Goal: Transaction & Acquisition: Purchase product/service

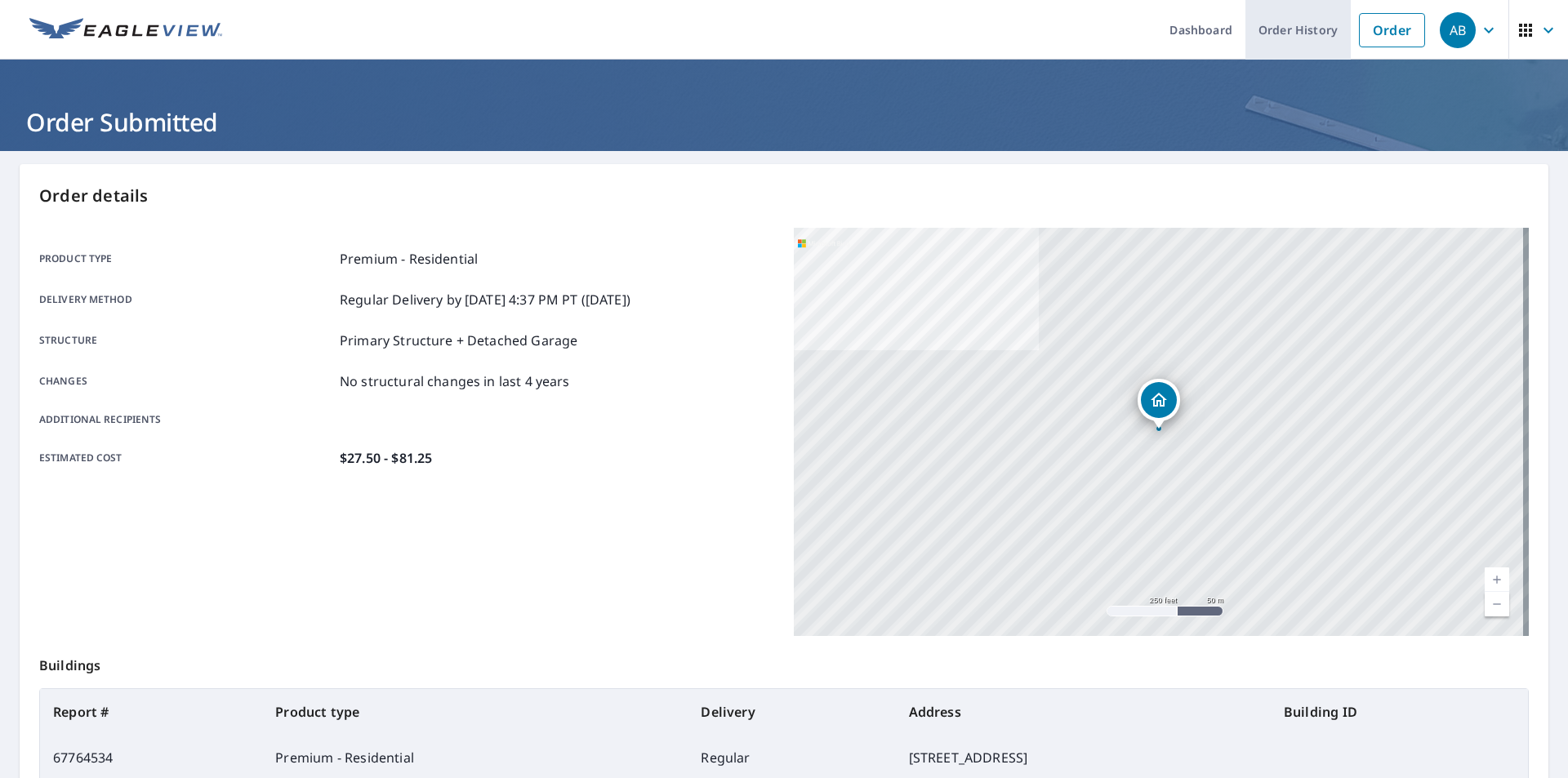
click at [1292, 28] on link "Order History" at bounding box center [1297, 29] width 105 height 60
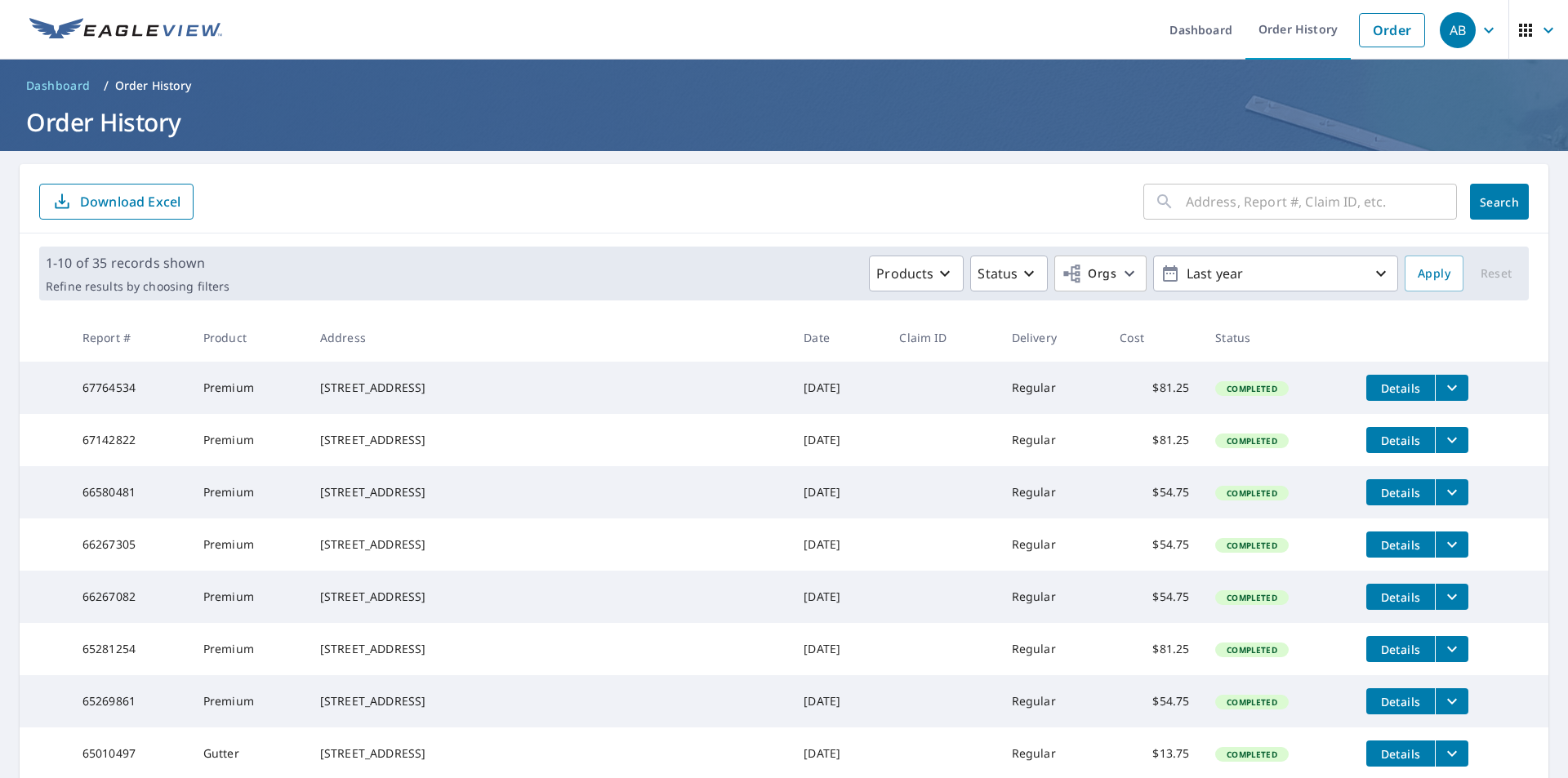
click at [1376, 387] on span "Details" at bounding box center [1400, 388] width 49 height 15
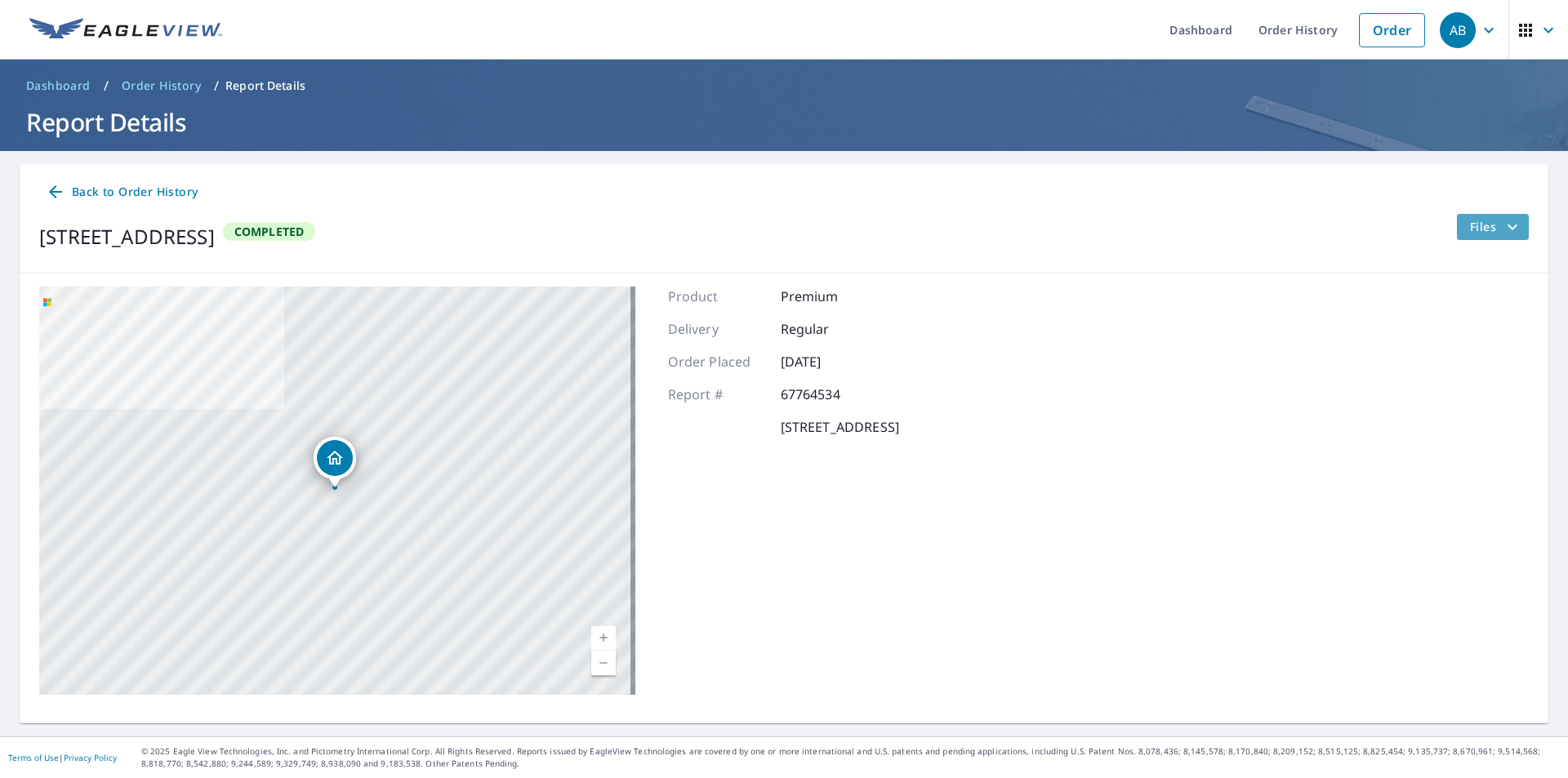
click at [1483, 224] on span "Files" at bounding box center [1495, 226] width 52 height 20
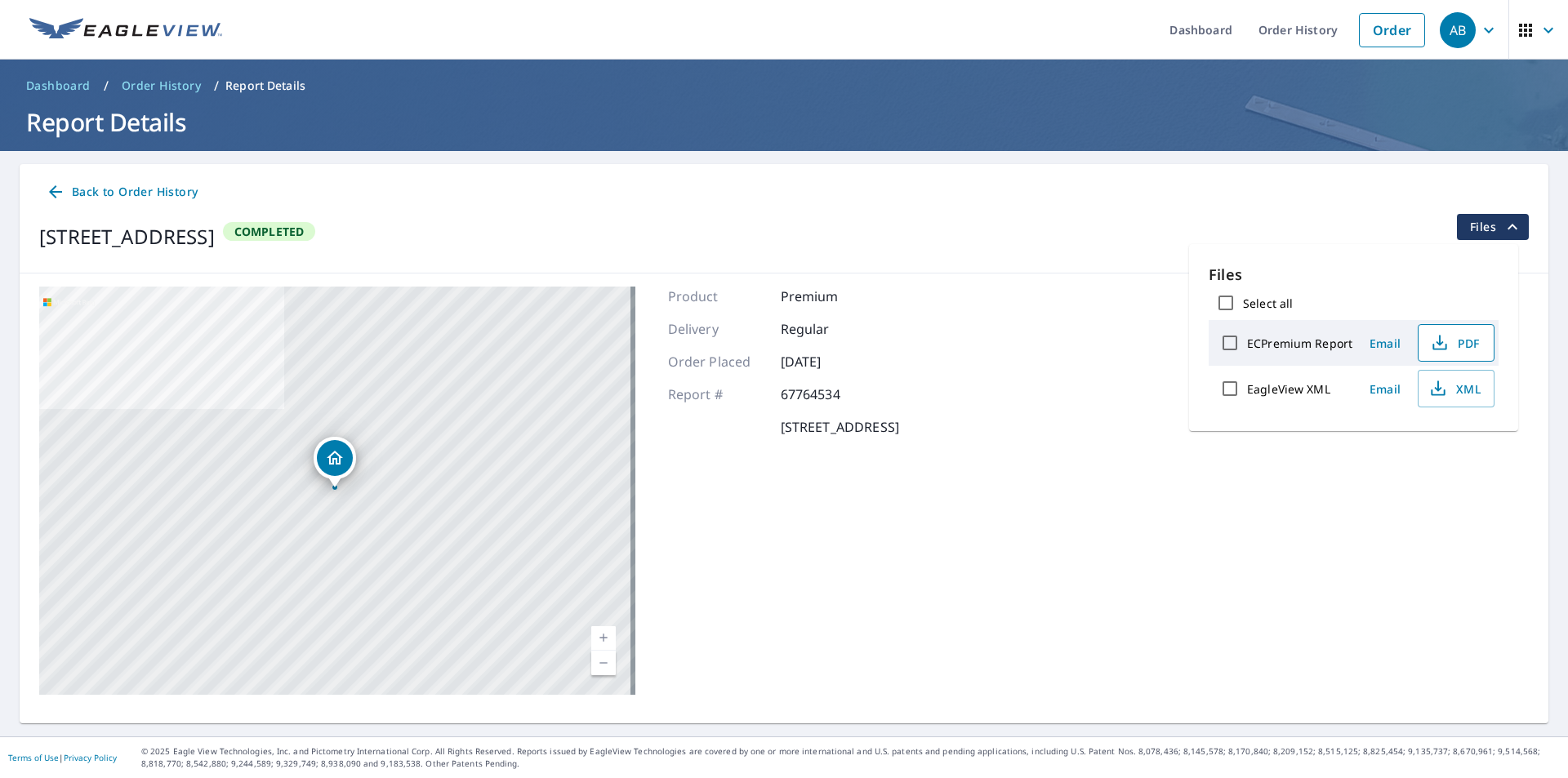
click at [1466, 341] on span "PDF" at bounding box center [1453, 343] width 52 height 20
click at [1380, 32] on link "Order" at bounding box center [1392, 30] width 66 height 34
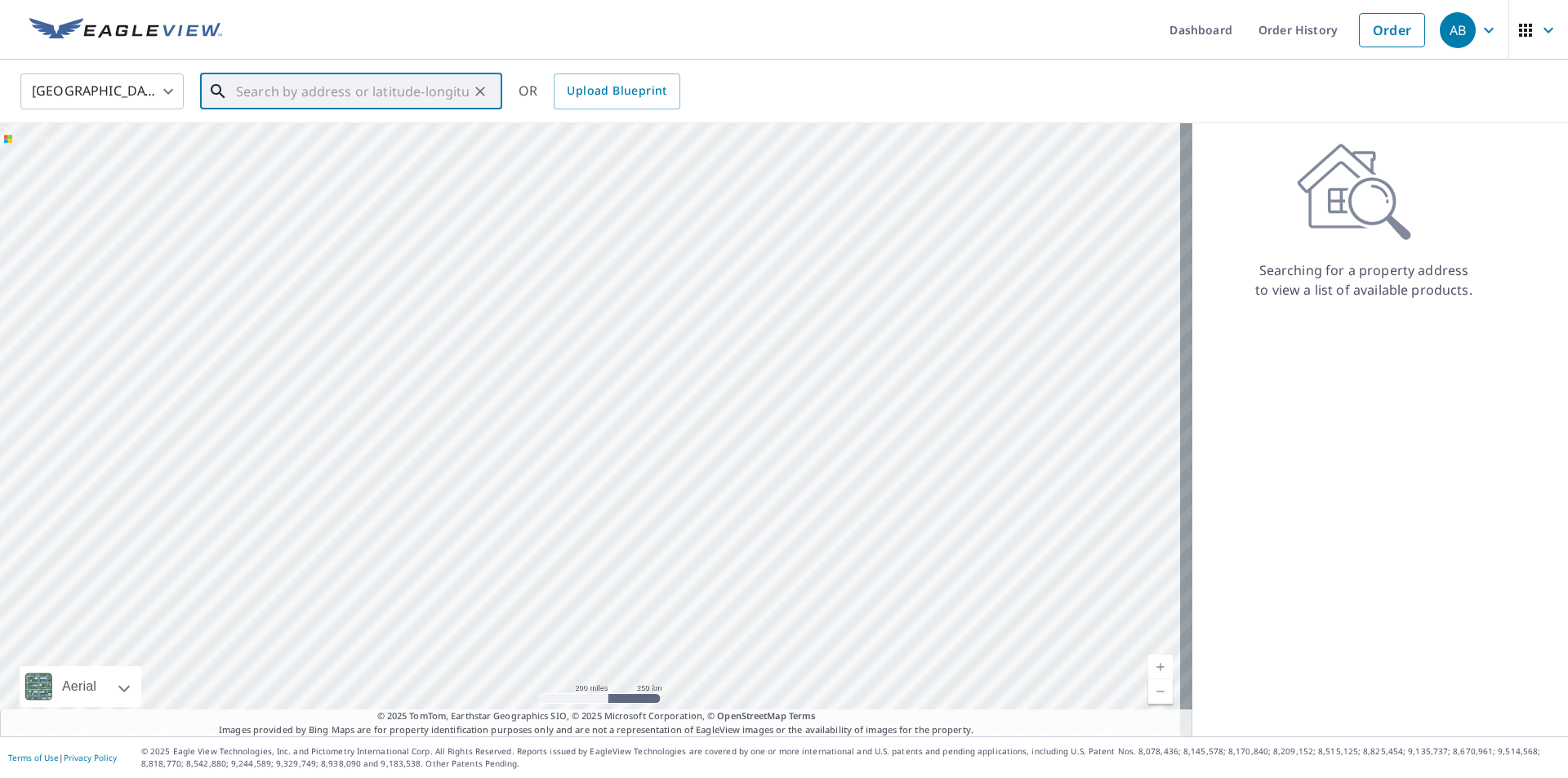
click at [248, 97] on input "text" at bounding box center [352, 91] width 233 height 45
click at [285, 150] on p "Gretna, NE 68028" at bounding box center [361, 156] width 257 height 16
type input "21308 Lincoln Blvd Gretna, NE 68028"
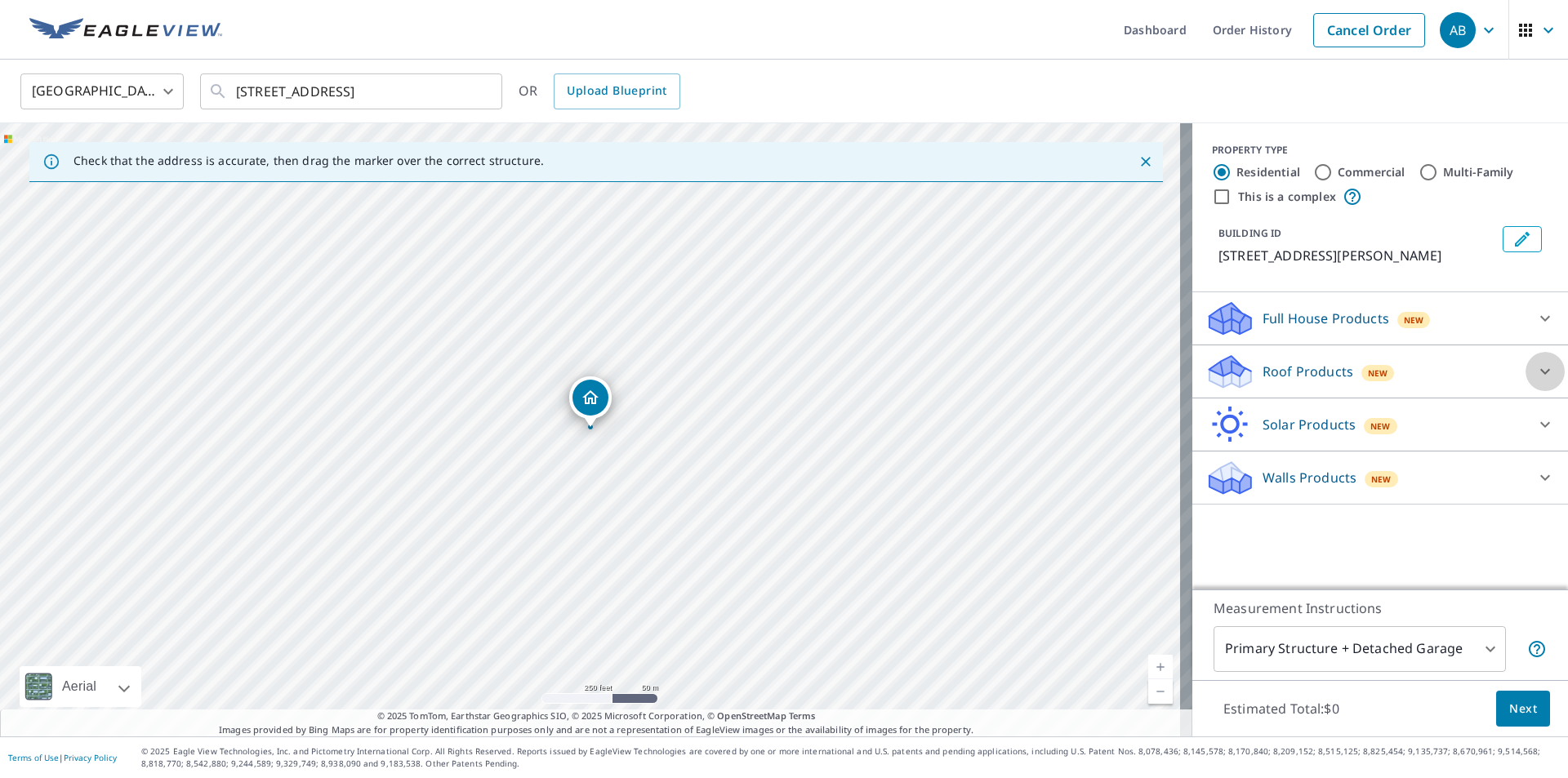
click at [1535, 371] on icon at bounding box center [1544, 371] width 20 height 20
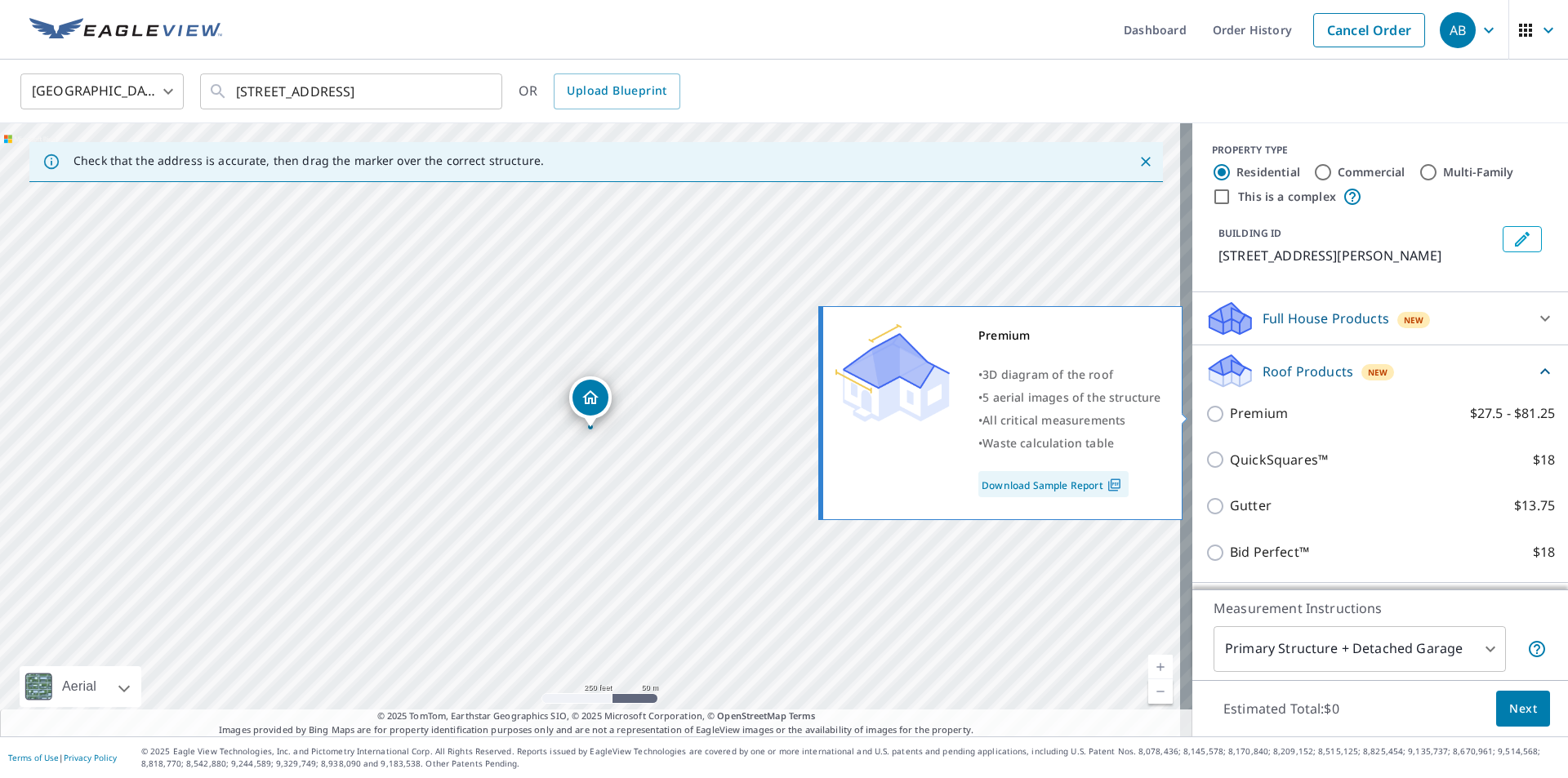
click at [1205, 415] on input "Premium $27.5 - $81.25" at bounding box center [1218, 414] width 25 height 20
checkbox input "true"
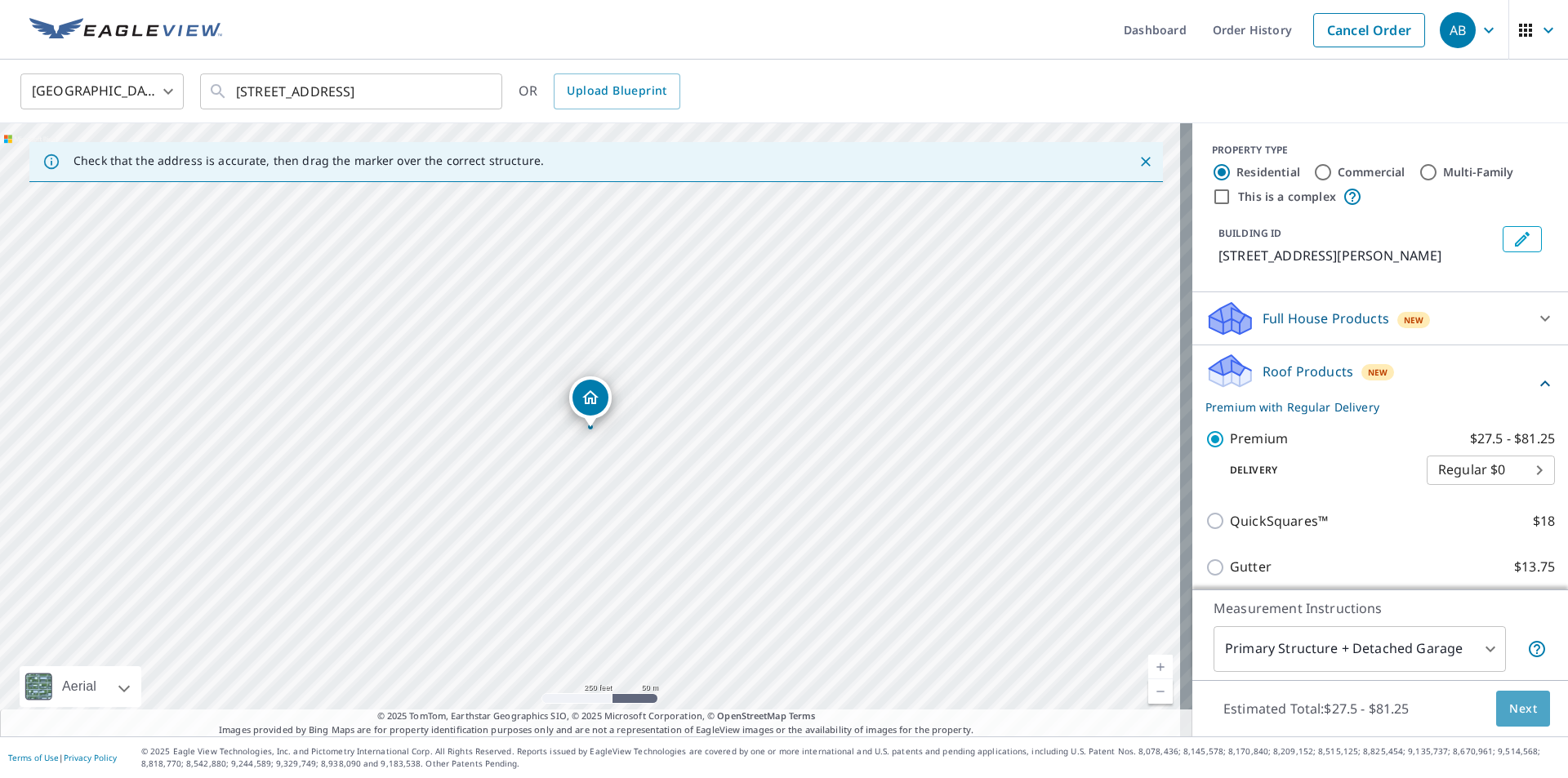
click at [1518, 711] on span "Next" at bounding box center [1523, 709] width 27 height 21
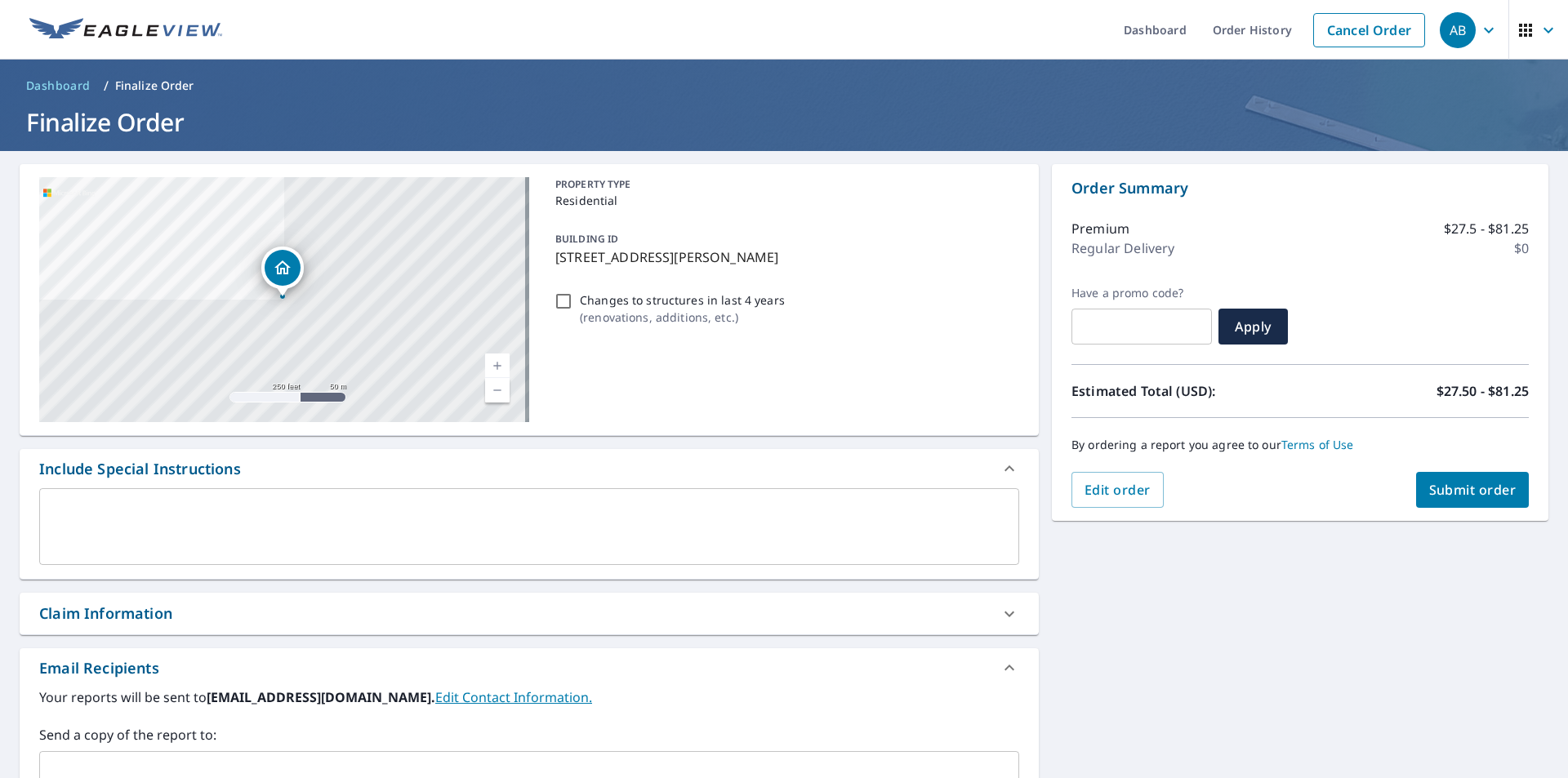
click at [1470, 492] on span "Submit order" at bounding box center [1472, 489] width 87 height 18
